Goal: Task Accomplishment & Management: Manage account settings

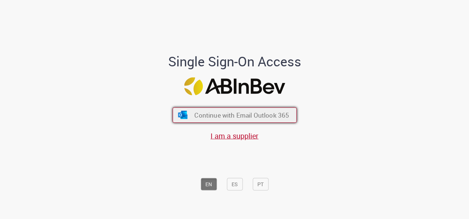
click at [218, 113] on span "Continue with Email Outlook 365" at bounding box center [241, 115] width 95 height 8
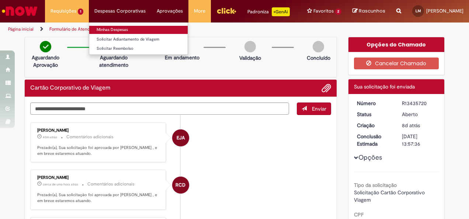
click at [109, 29] on link "Minhas Despesas" at bounding box center [138, 30] width 98 height 8
